Goal: Obtain resource: Download file/media

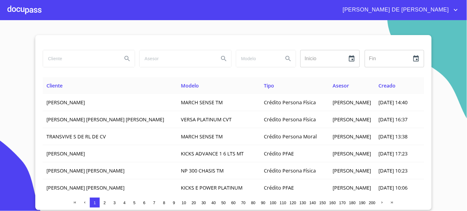
click at [99, 62] on input "search" at bounding box center [80, 58] width 74 height 17
type input "L"
type input "[PERSON_NAME] [PERSON_NAME]"
click at [126, 59] on icon "Search" at bounding box center [127, 58] width 7 height 7
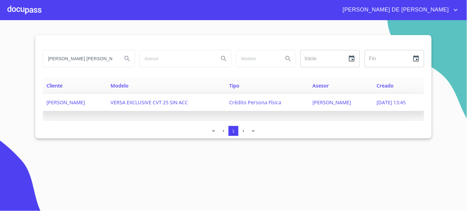
click at [317, 101] on span "[PERSON_NAME]" at bounding box center [332, 102] width 38 height 7
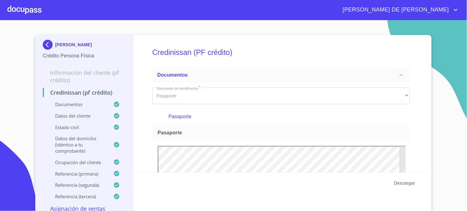
click at [401, 182] on span "Descargar" at bounding box center [405, 183] width 21 height 8
